Goal: Task Accomplishment & Management: Manage account settings

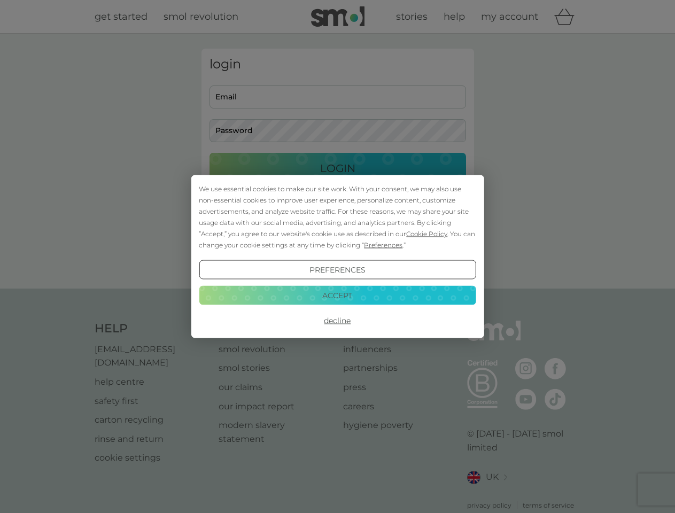
click at [427, 233] on span "Cookie Policy" at bounding box center [426, 234] width 41 height 8
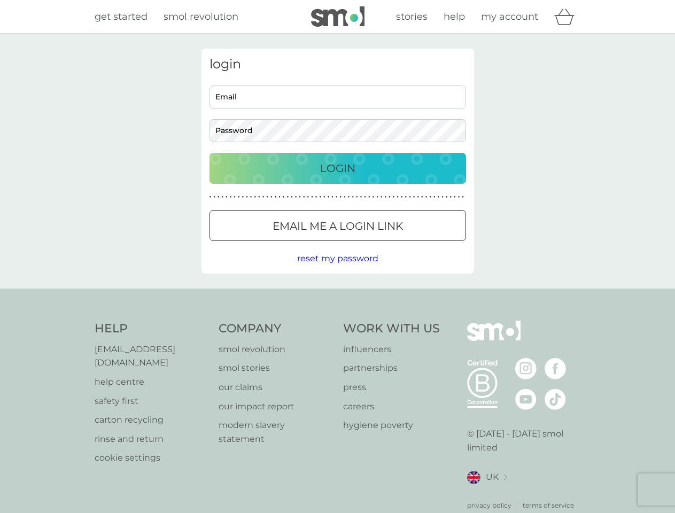
click at [382, 245] on div "login Email Password Login ● ● ● ● ● ● ● ● ● ● ● ● ● ● ● ● ● ● ● ● ● ● ● ● ● ● …" at bounding box center [337, 161] width 272 height 225
click at [337, 270] on div "login Email Password Login ● ● ● ● ● ● ● ● ● ● ● ● ● ● ● ● ● ● ● ● ● ● ● ● ● ● …" at bounding box center [337, 161] width 272 height 225
click at [337, 321] on div "Help [EMAIL_ADDRESS][DOMAIN_NAME] help centre safety first carton recycling rin…" at bounding box center [338, 416] width 486 height 190
click at [337, 295] on div "Help [EMAIL_ADDRESS][DOMAIN_NAME] help centre safety first carton recycling rin…" at bounding box center [337, 415] width 675 height 254
